Goal: Navigation & Orientation: Find specific page/section

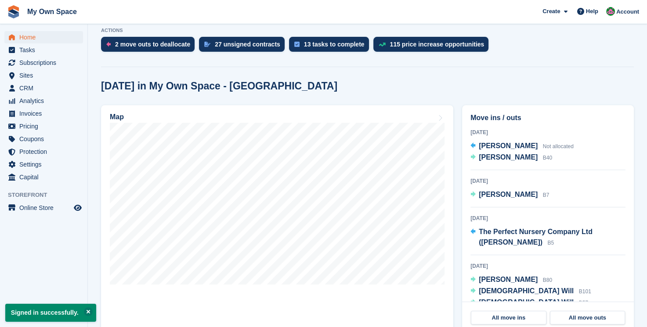
scroll to position [244, 0]
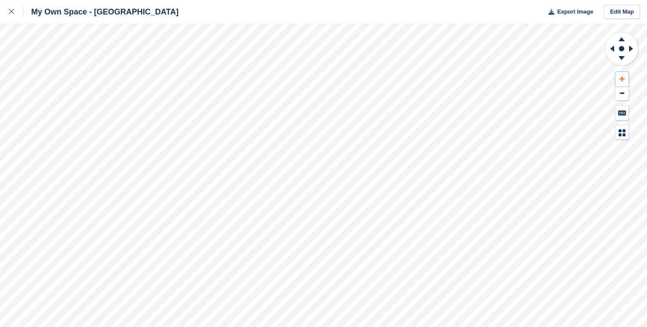
click at [624, 78] on button at bounding box center [621, 79] width 13 height 14
click at [623, 78] on icon at bounding box center [621, 79] width 5 height 6
click at [620, 58] on icon at bounding box center [621, 58] width 6 height 4
click at [620, 41] on g at bounding box center [621, 37] width 23 height 11
click at [620, 41] on icon at bounding box center [621, 39] width 6 height 4
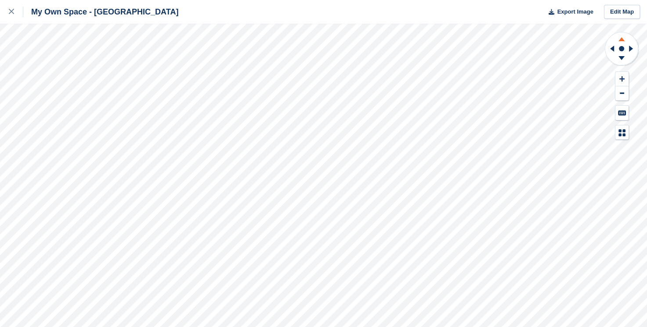
click at [620, 41] on icon at bounding box center [621, 39] width 6 height 4
